Goal: Navigation & Orientation: Find specific page/section

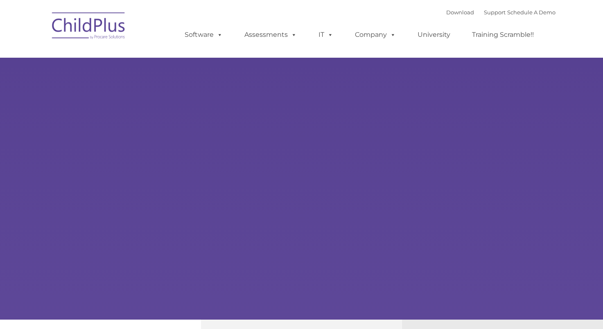
type input ""
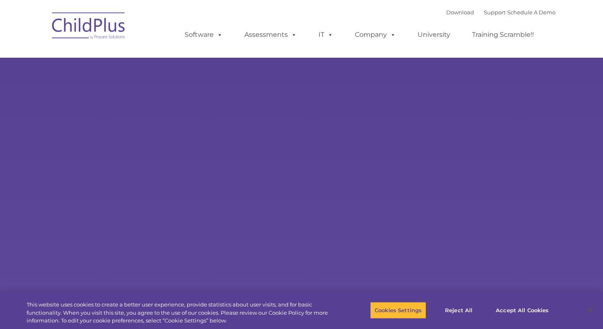
select select "MEDIUM"
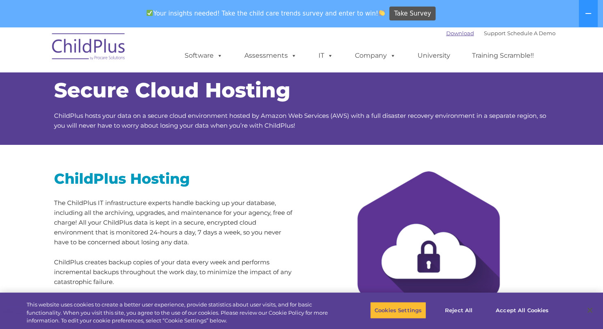
click at [455, 32] on link "Download" at bounding box center [460, 33] width 28 height 7
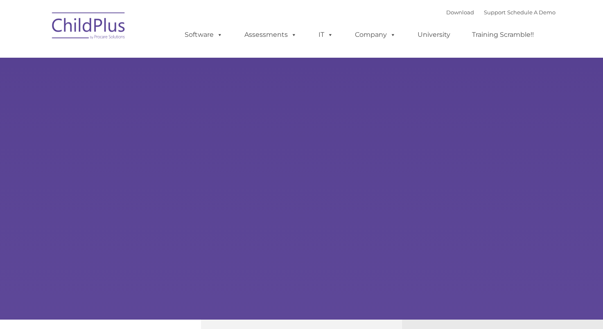
type input ""
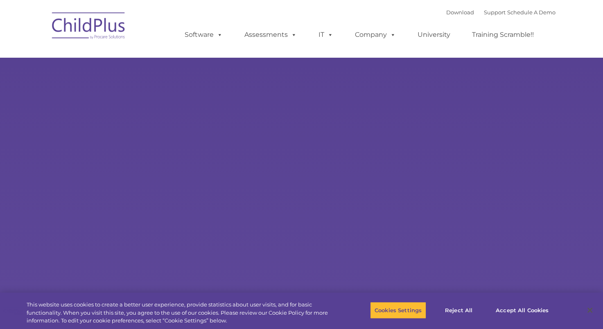
select select "MEDIUM"
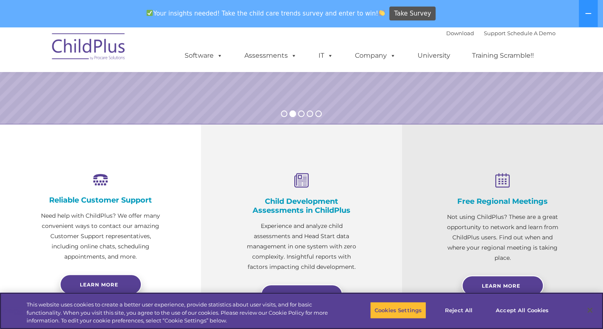
scroll to position [208, 0]
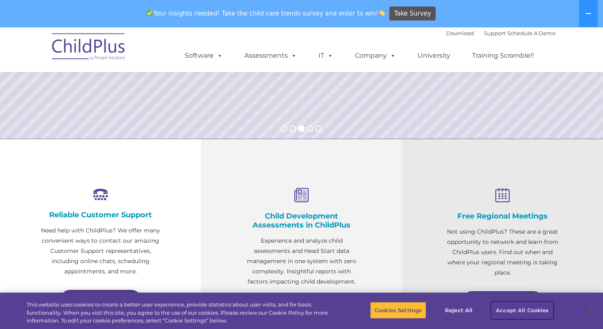
click at [523, 312] on button "Accept All Cookies" at bounding box center [522, 310] width 62 height 17
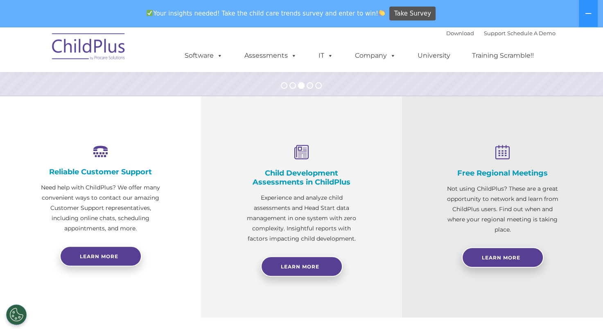
scroll to position [0, 0]
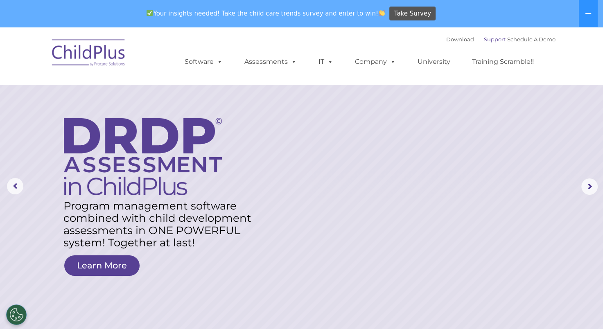
click at [484, 38] on link "Support" at bounding box center [495, 39] width 22 height 7
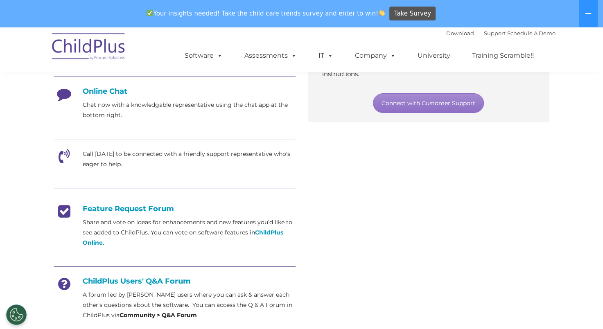
scroll to position [216, 0]
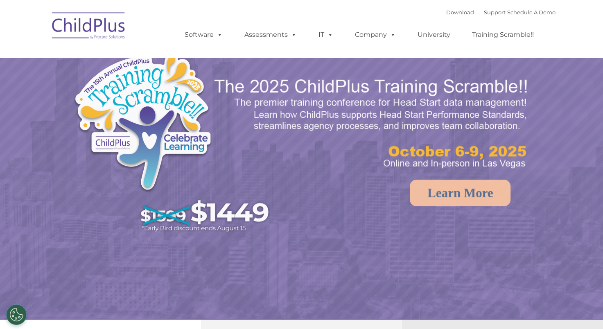
select select "MEDIUM"
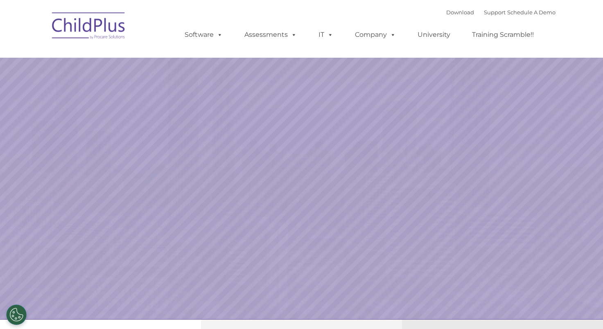
select select "MEDIUM"
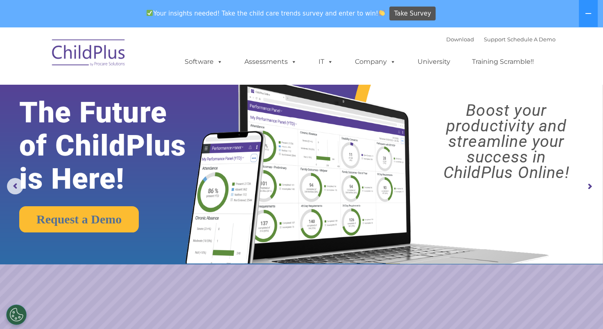
click at [233, 157] on img at bounding box center [365, 161] width 378 height 205
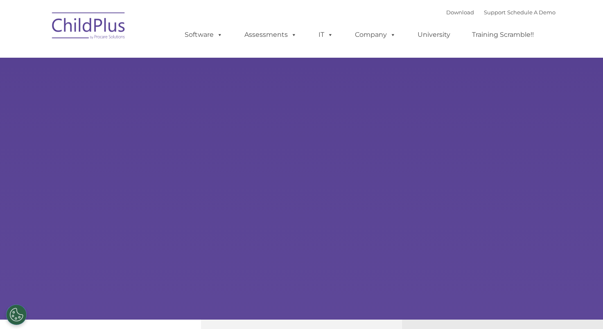
select select "MEDIUM"
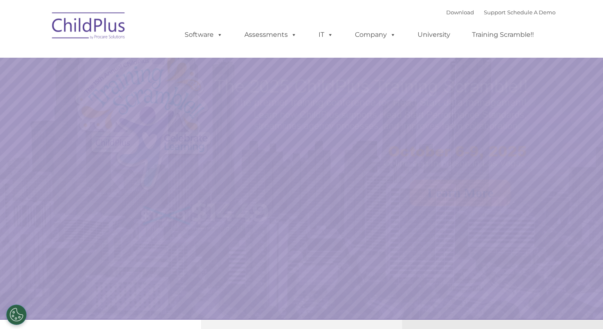
select select "MEDIUM"
